Goal: Information Seeking & Learning: Find specific fact

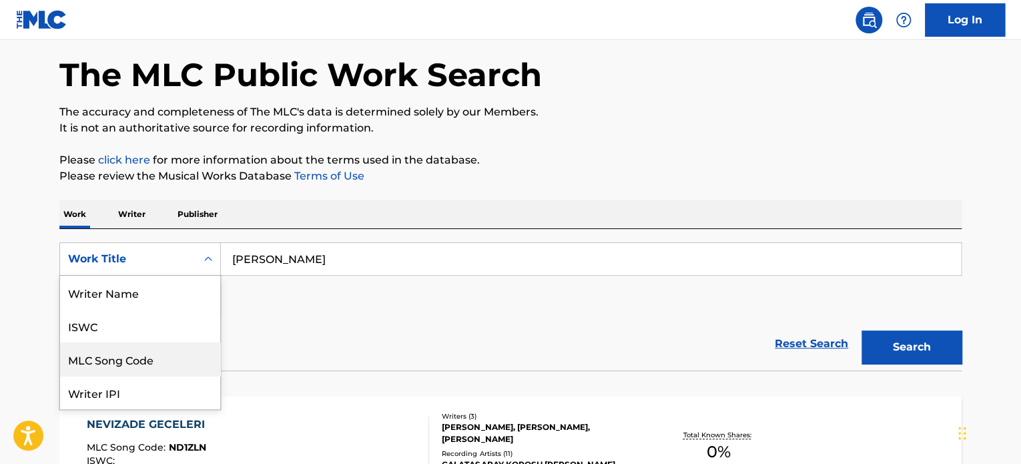
scroll to position [67, 0]
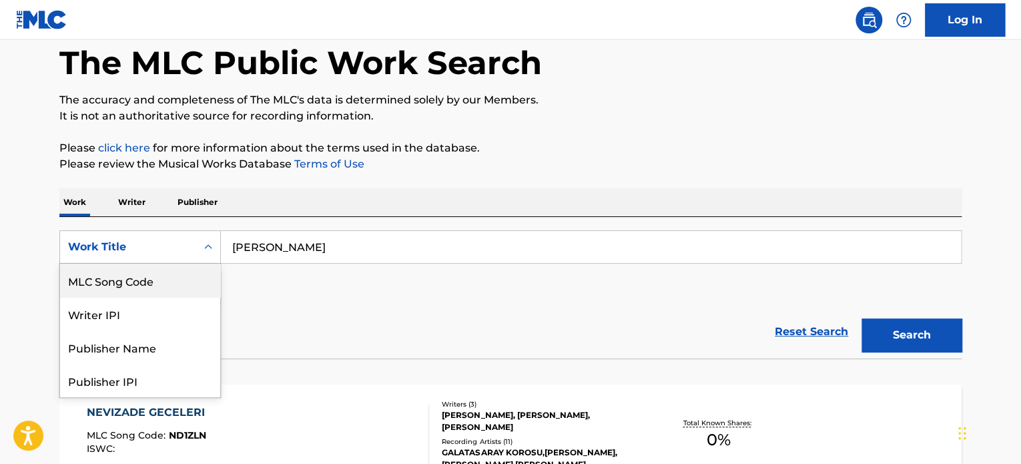
click at [200, 264] on div "8 results available. Use Up and Down to choose options, press Enter to select t…" at bounding box center [140, 246] width 162 height 33
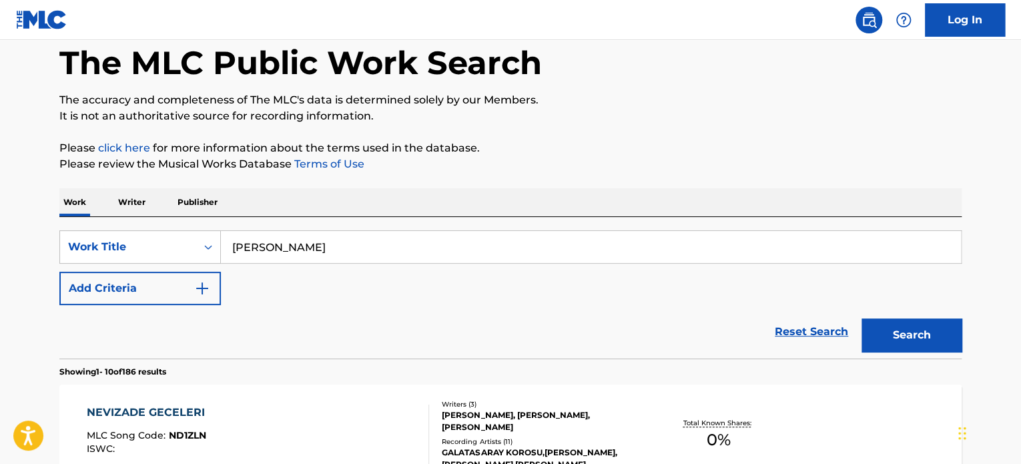
click at [346, 243] on input "[PERSON_NAME]" at bounding box center [591, 247] width 740 height 32
drag, startPoint x: 356, startPoint y: 243, endPoint x: 188, endPoint y: 214, distance: 170.7
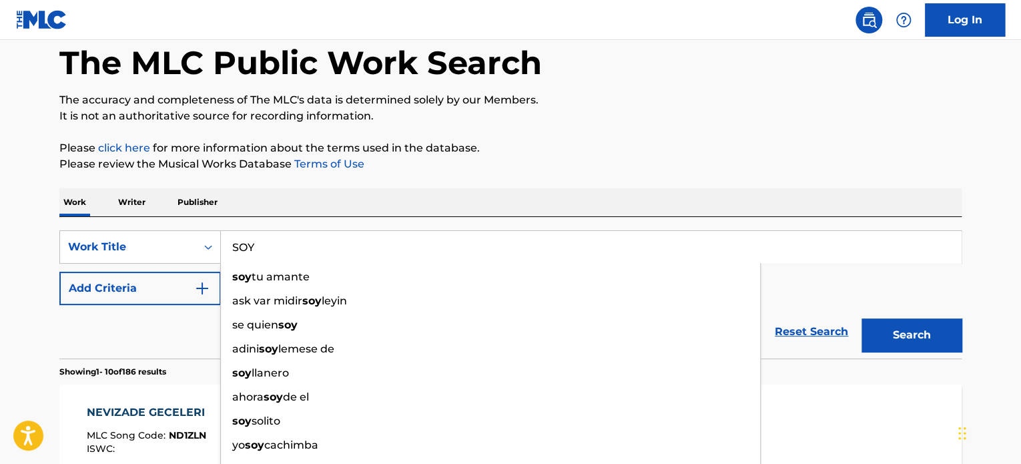
type input "SOY"
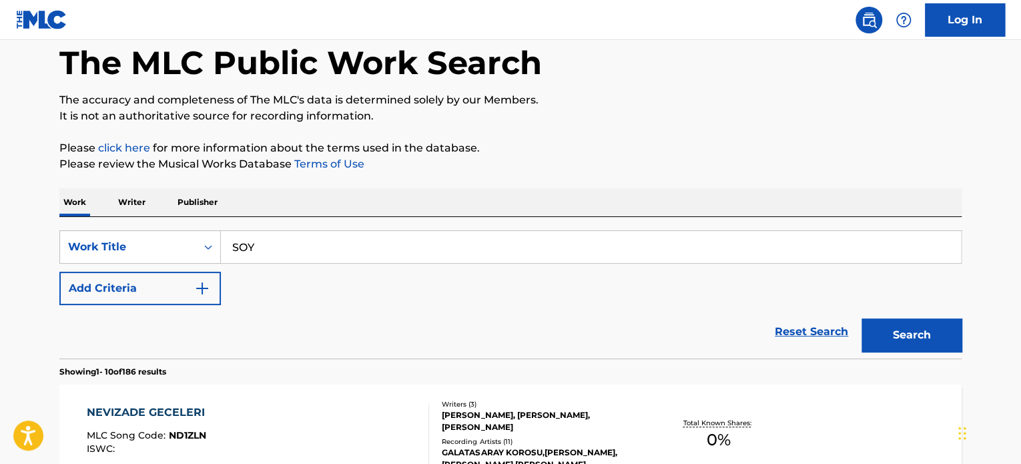
click at [199, 296] on button "Add Criteria" at bounding box center [140, 288] width 162 height 33
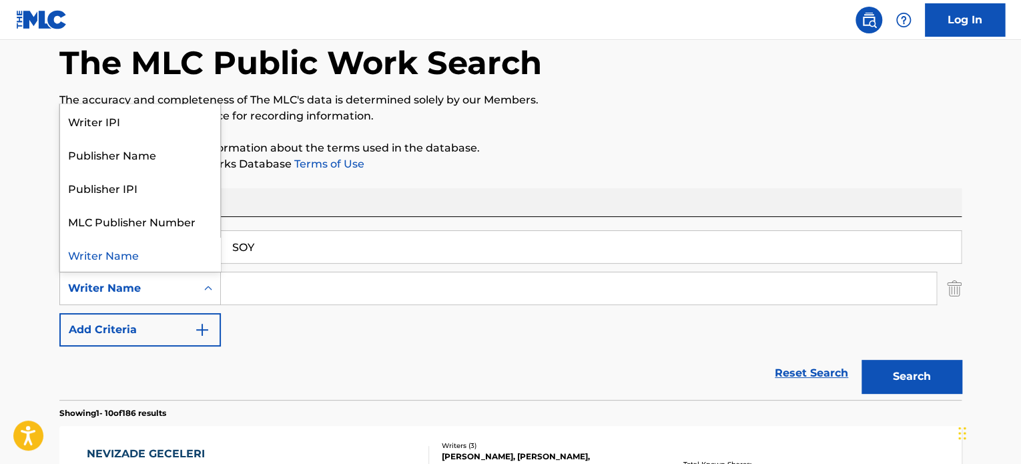
click at [184, 285] on div "Writer Name" at bounding box center [128, 288] width 120 height 16
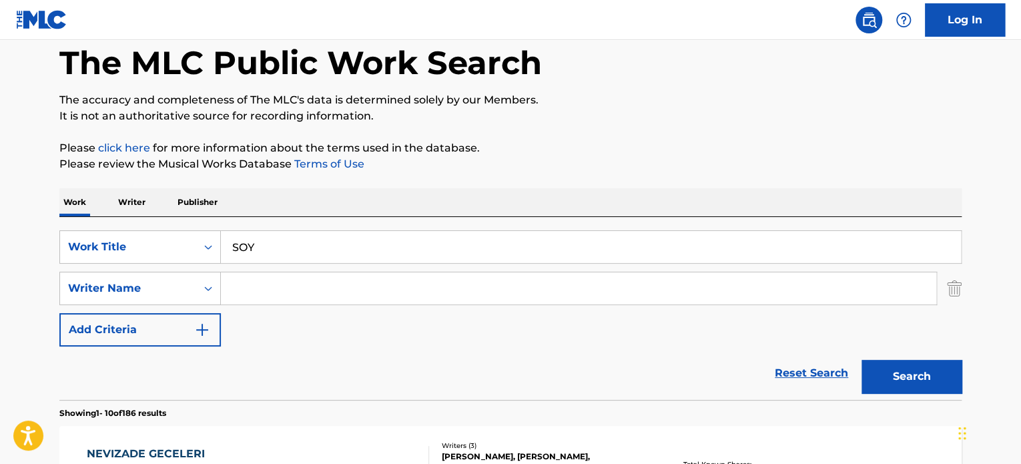
click at [308, 282] on input "Search Form" at bounding box center [578, 288] width 715 height 32
paste input "[PERSON_NAME]"
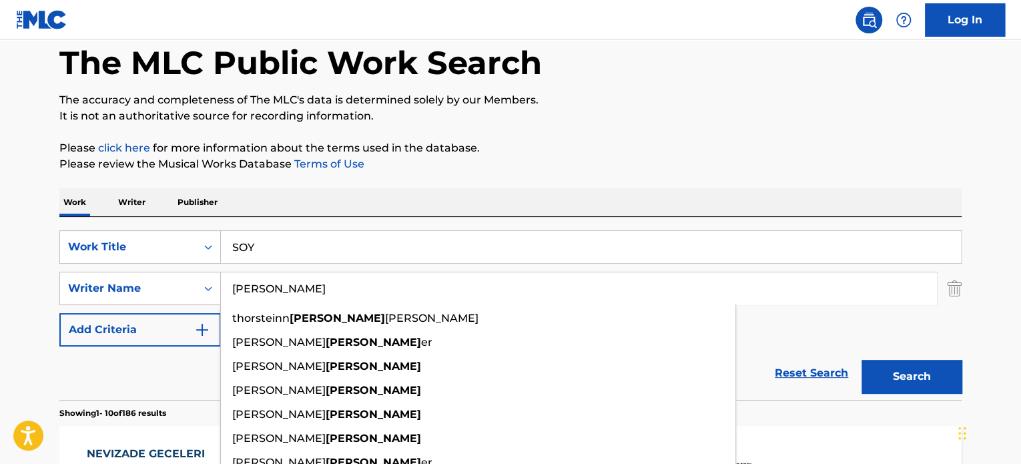
type input "[PERSON_NAME]"
click at [862, 360] on button "Search" at bounding box center [912, 376] width 100 height 33
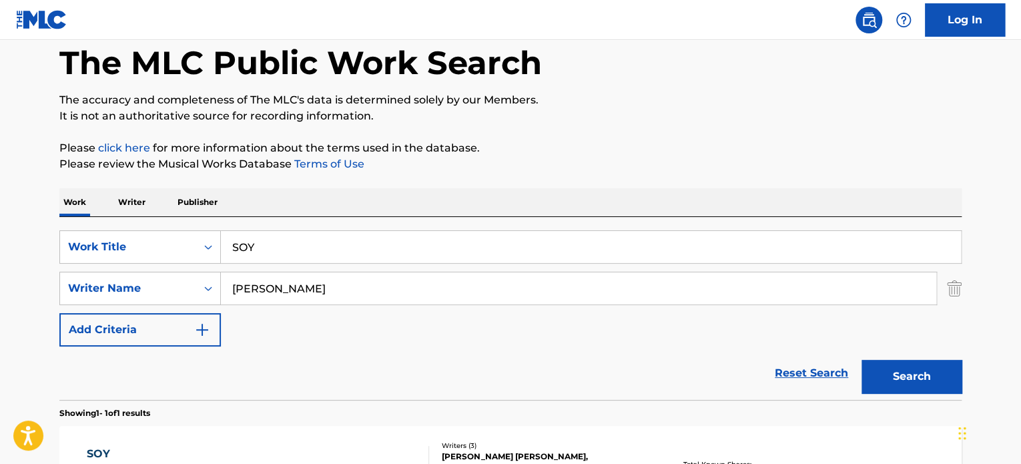
scroll to position [262, 0]
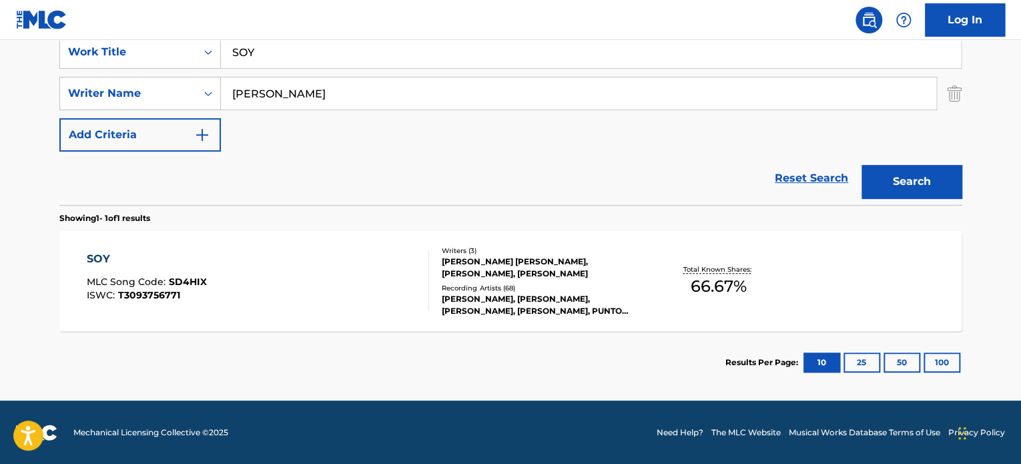
click at [138, 291] on span "T3093756771" at bounding box center [149, 295] width 62 height 12
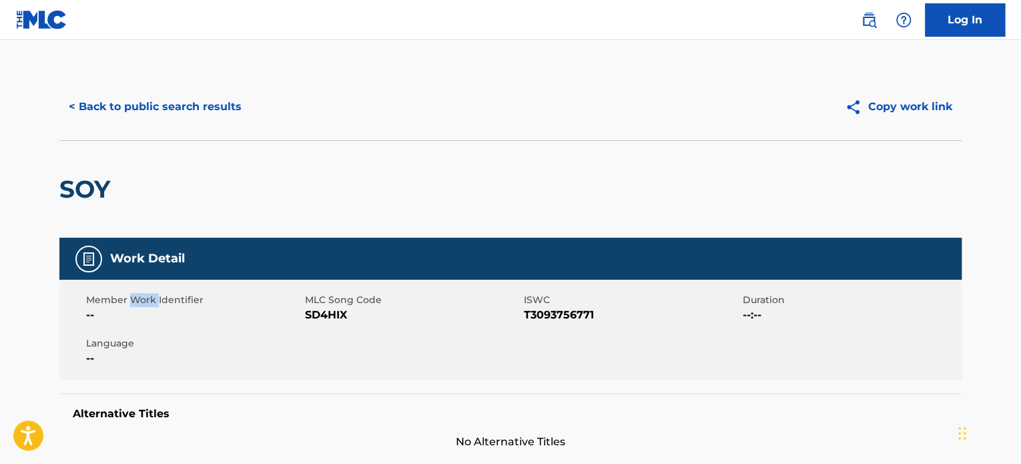
click at [138, 291] on div "Member Work Identifier -- MLC Song Code SD4HIX ISWC T3093756771 Duration --:-- …" at bounding box center [510, 330] width 902 height 100
click at [95, 271] on div "Work Detail" at bounding box center [510, 259] width 902 height 42
click at [94, 267] on div at bounding box center [88, 259] width 27 height 27
click at [560, 315] on span "T3093756771" at bounding box center [632, 315] width 216 height 16
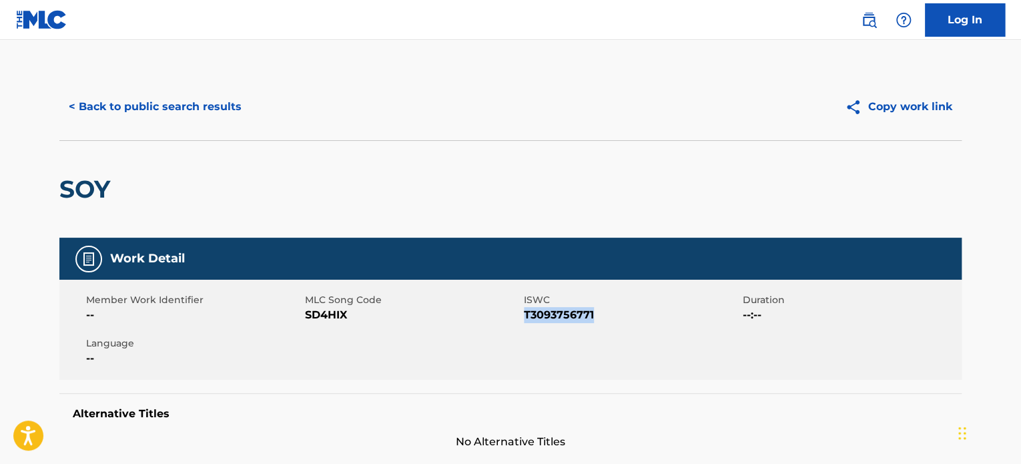
copy span "T3093756771"
